Goal: Task Accomplishment & Management: Manage account settings

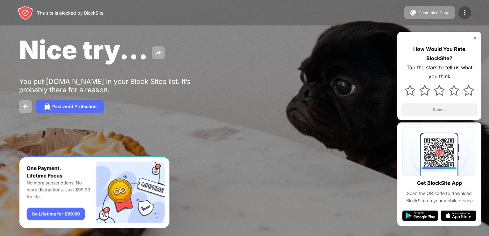
click at [467, 10] on img at bounding box center [465, 13] width 8 height 8
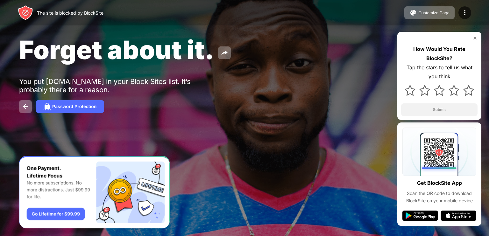
click at [335, 127] on div "Forget about it. You put [DOMAIN_NAME] in your Block Sites list. It’s probably …" at bounding box center [244, 73] width 489 height 147
click at [228, 136] on div "Forget about it. You put [DOMAIN_NAME] in your Block Sites list. It’s probably …" at bounding box center [244, 73] width 489 height 147
click at [262, 137] on div "Forget about it. You put [DOMAIN_NAME] in your Block Sites list. It’s probably …" at bounding box center [244, 73] width 489 height 147
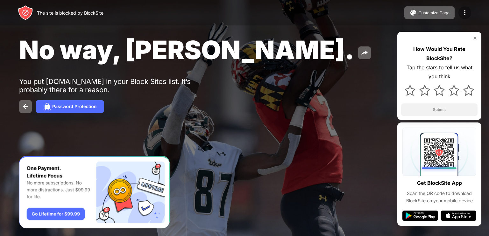
click at [469, 12] on img at bounding box center [465, 13] width 8 height 8
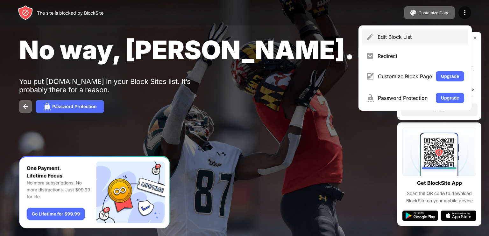
click at [403, 32] on div "Edit Block List" at bounding box center [416, 36] width 106 height 15
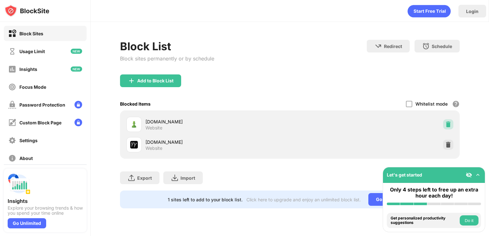
click at [447, 124] on img at bounding box center [448, 124] width 6 height 6
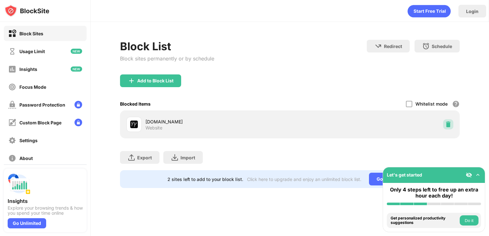
click at [449, 126] on img at bounding box center [448, 124] width 6 height 6
